Goal: Navigation & Orientation: Find specific page/section

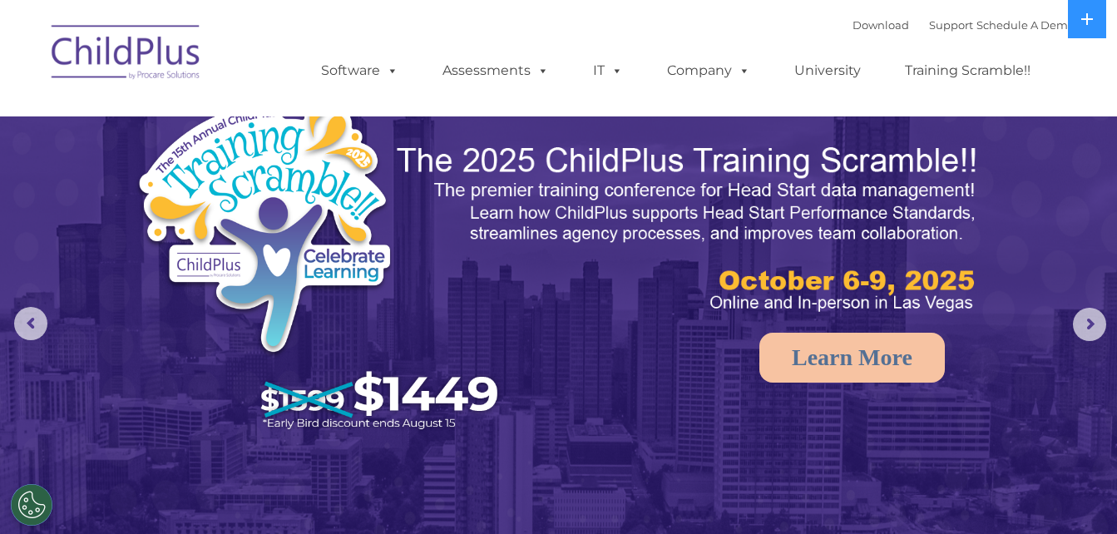
select select "MEDIUM"
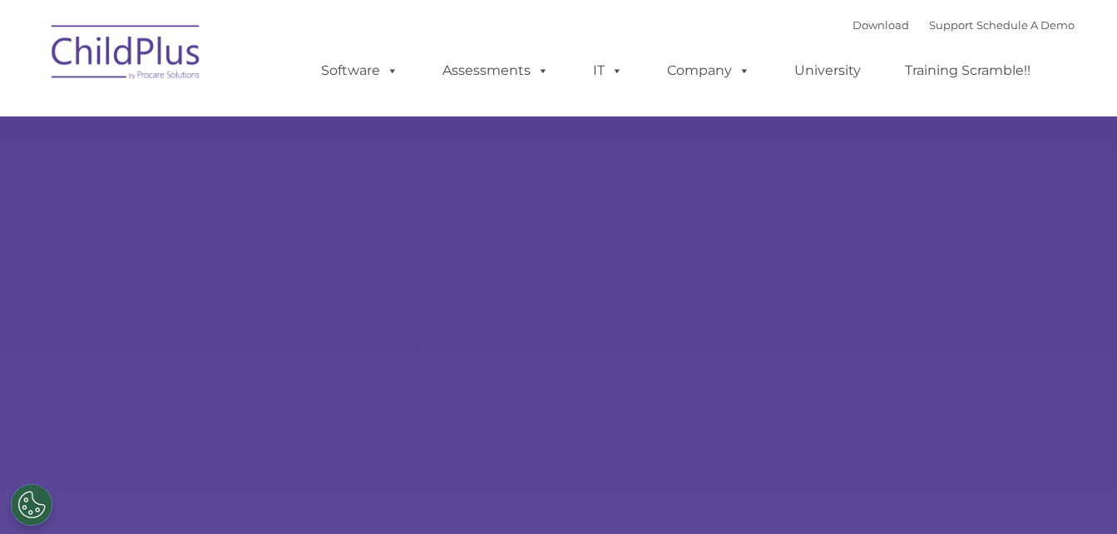
type input ""
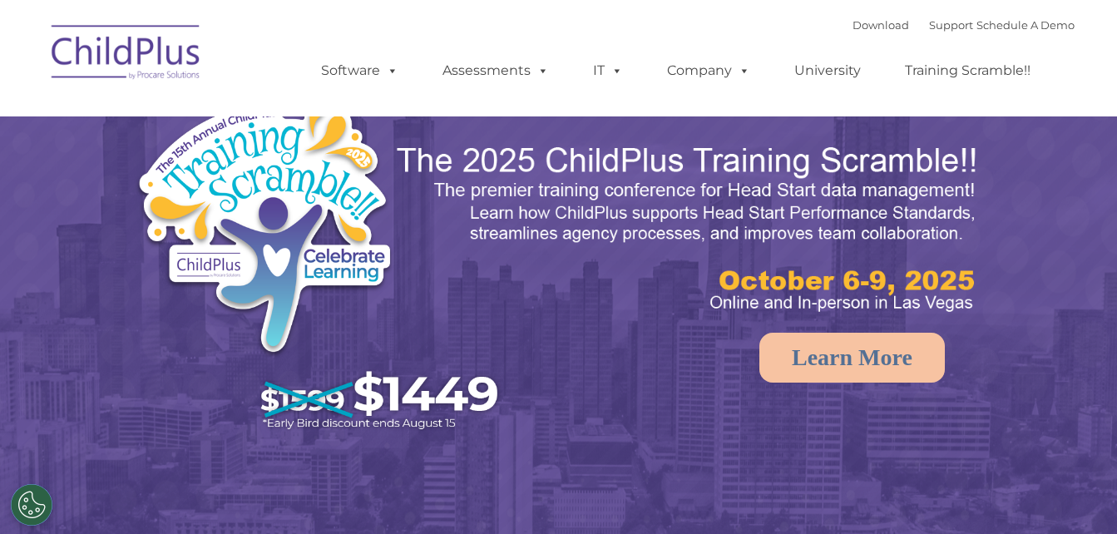
select select "MEDIUM"
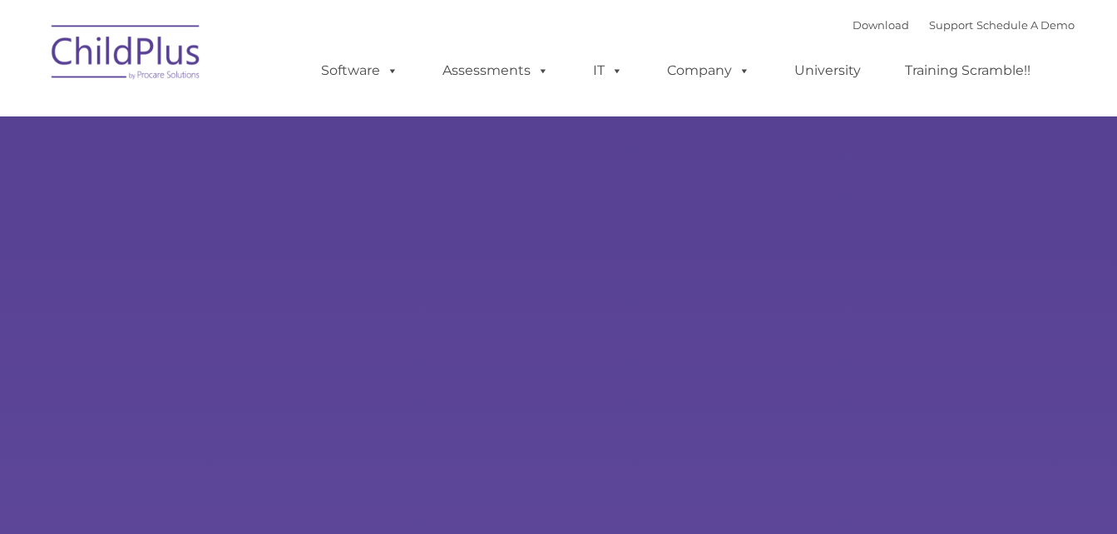
type input ""
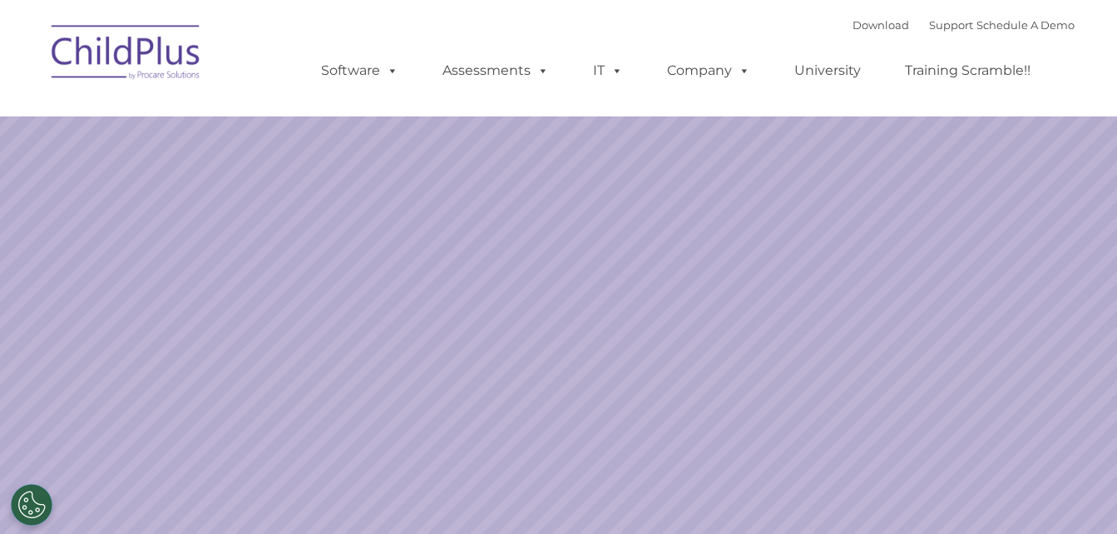
select select "MEDIUM"
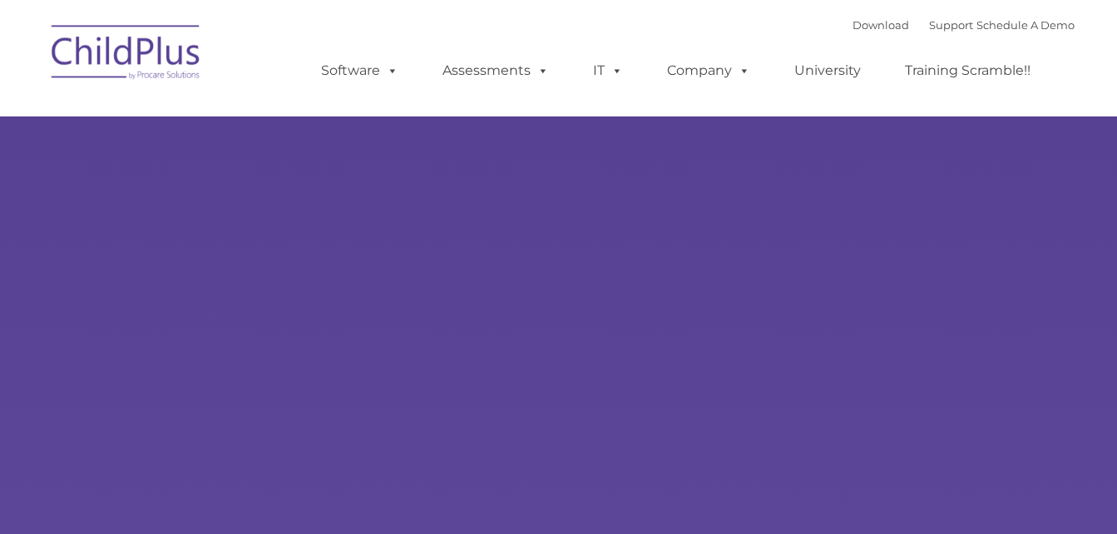
type input ""
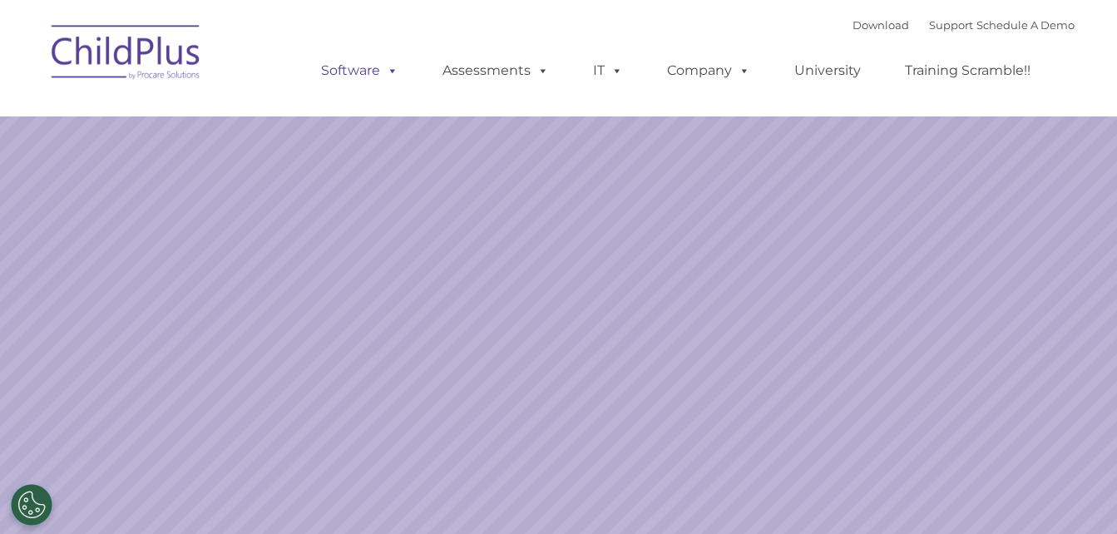
select select "MEDIUM"
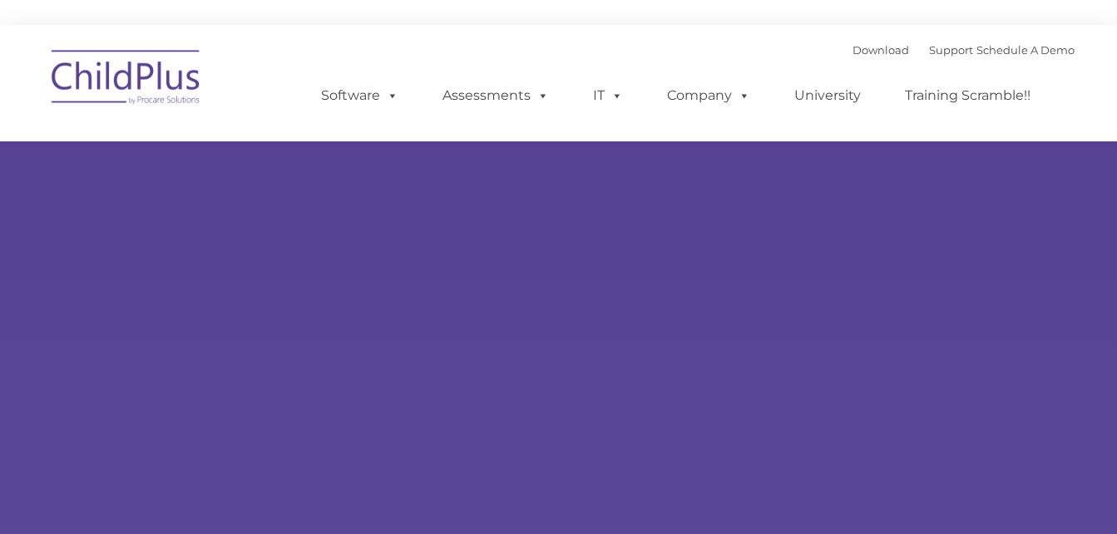
type input ""
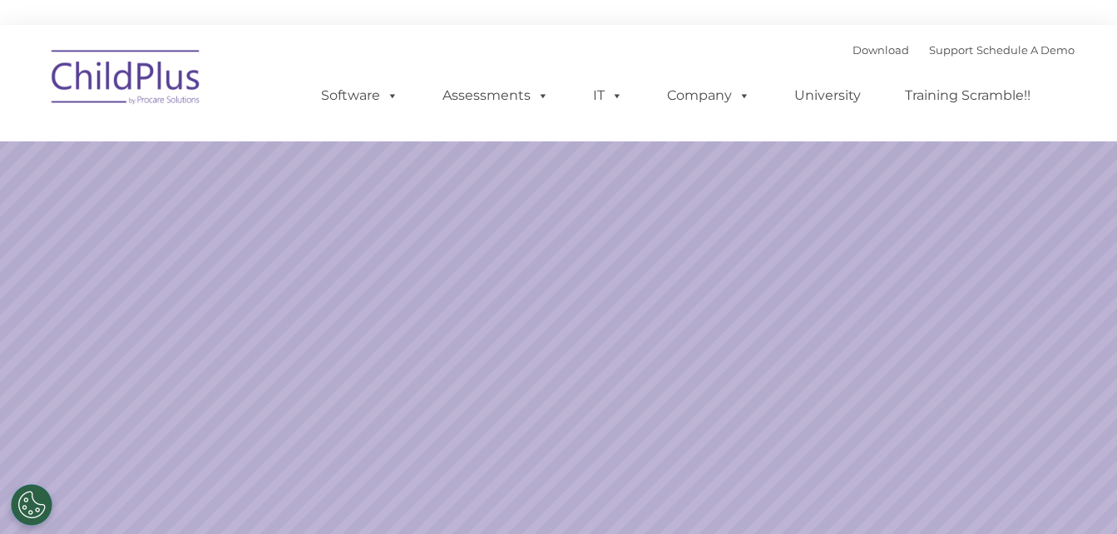
select select "MEDIUM"
